Goal: Task Accomplishment & Management: Manage account settings

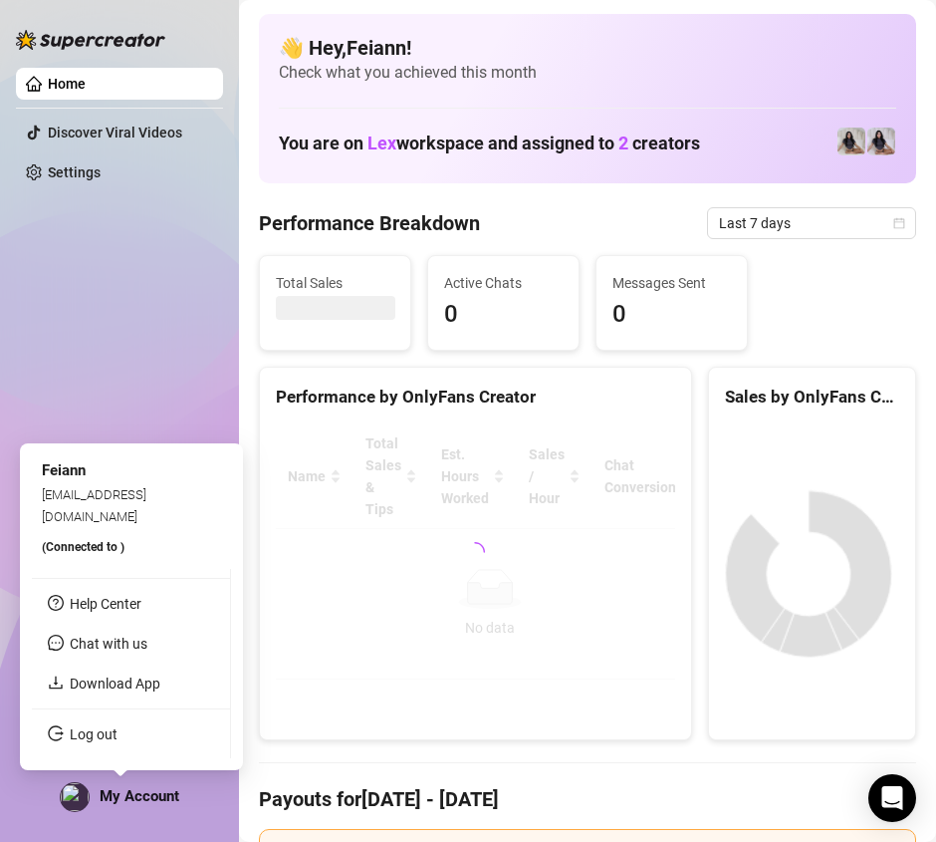
click at [118, 811] on div "My Account" at bounding box center [120, 797] width 120 height 30
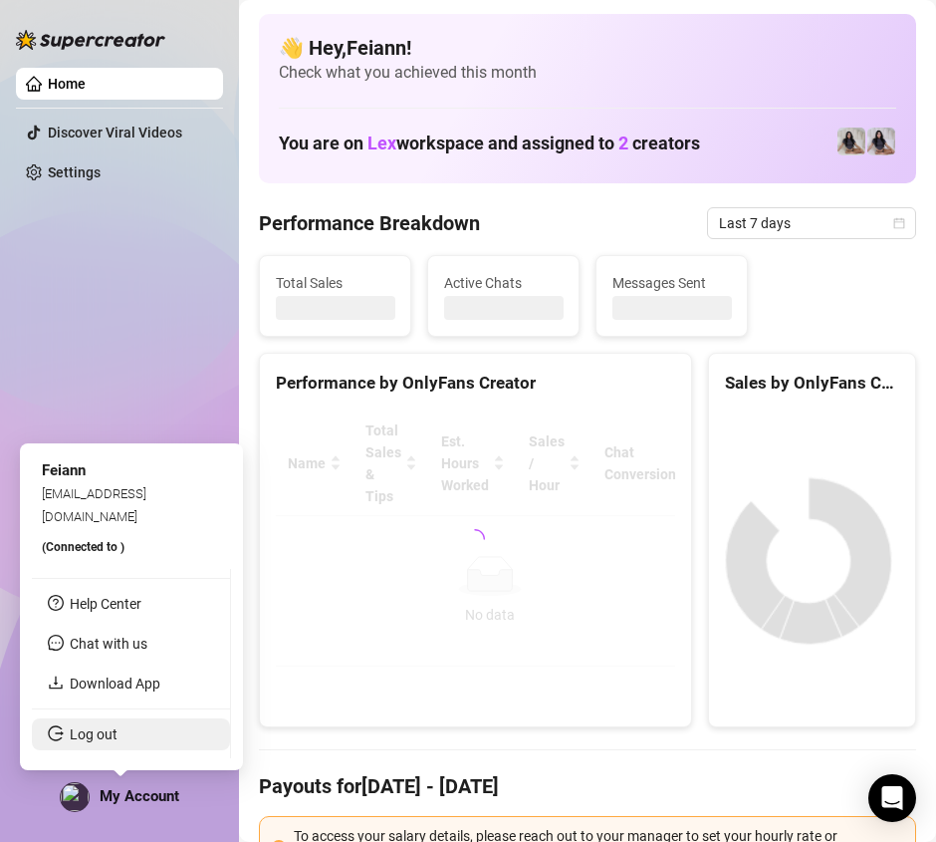
click at [118, 726] on link "Log out" at bounding box center [94, 734] width 48 height 16
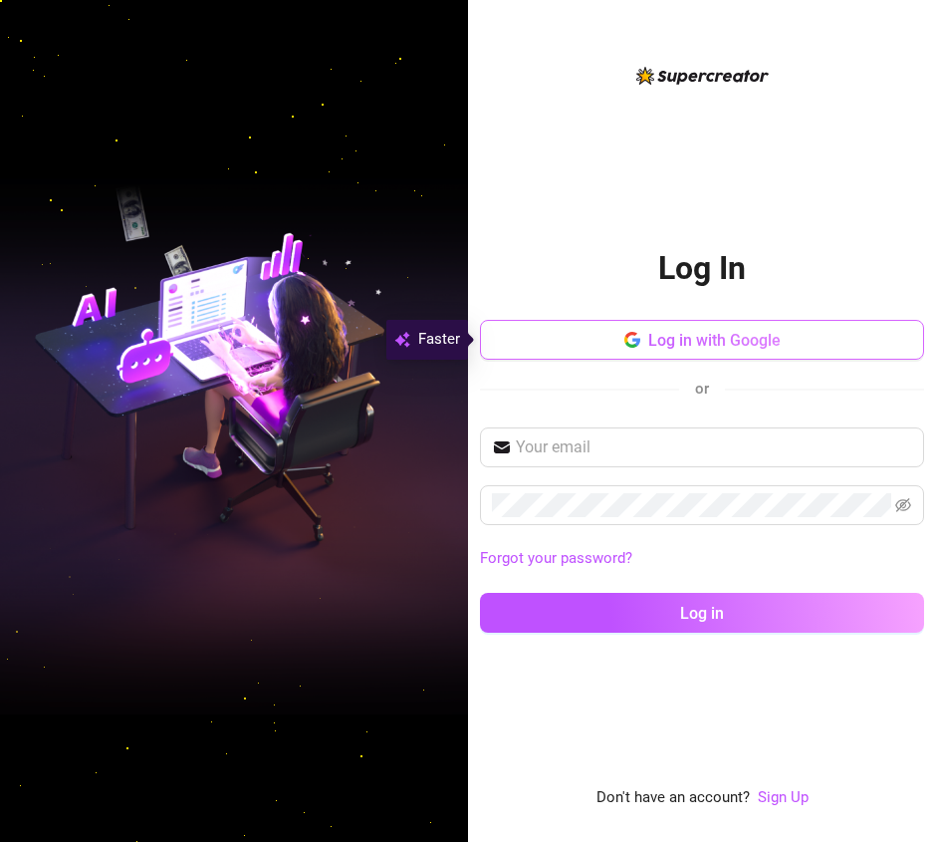
click at [783, 344] on button "Log in with Google" at bounding box center [702, 340] width 444 height 40
